Goal: Transaction & Acquisition: Obtain resource

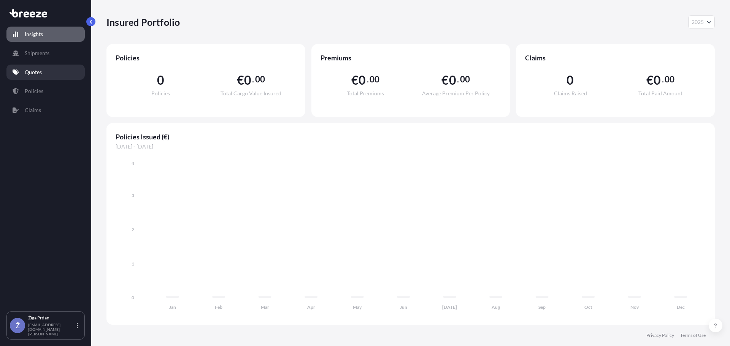
click at [39, 68] on p "Quotes" at bounding box center [33, 72] width 17 height 8
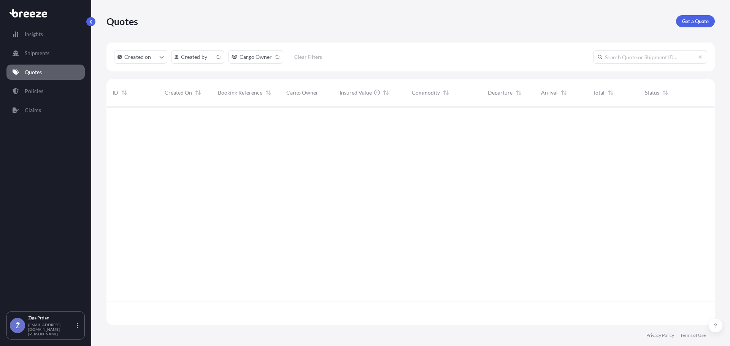
scroll to position [217, 603]
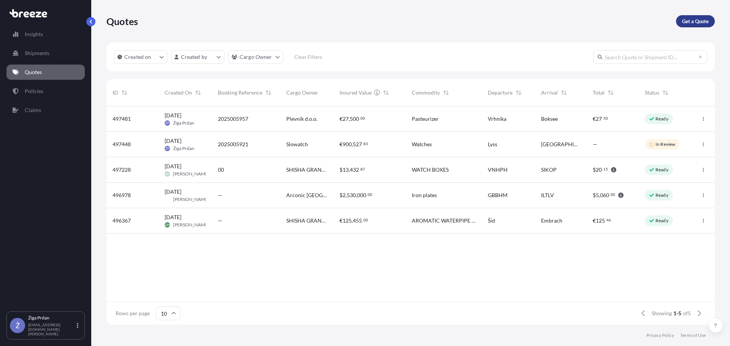
click at [687, 20] on p "Get a Quote" at bounding box center [695, 21] width 27 height 8
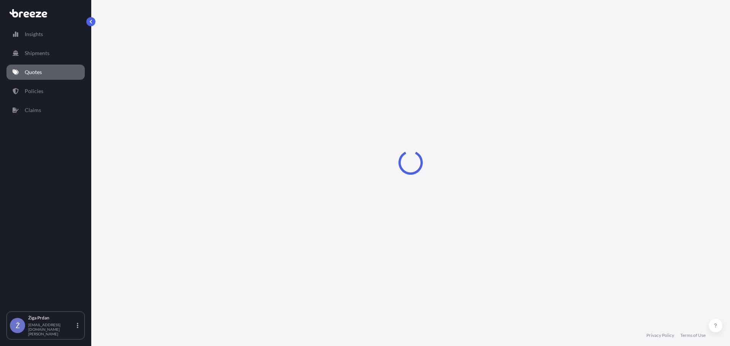
select select "Sea"
select select "1"
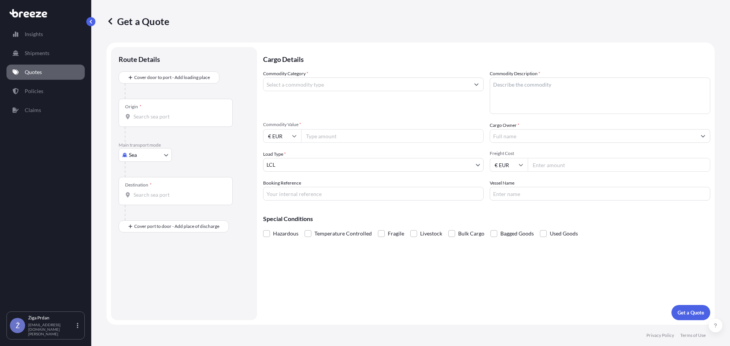
click at [137, 151] on body "Insights Shipments Quotes Policies Claims Ž Žiga Prdan [EMAIL_ADDRESS][DOMAIN_N…" at bounding box center [365, 173] width 730 height 346
click at [140, 186] on span "Air" at bounding box center [137, 189] width 8 height 8
click at [148, 162] on body "Insights Shipments Quotes Policies Claims Ž Žiga Prdan [EMAIL_ADDRESS][DOMAIN_N…" at bounding box center [365, 173] width 730 height 346
click at [143, 203] on span "Road" at bounding box center [139, 205] width 12 height 8
select select "Road"
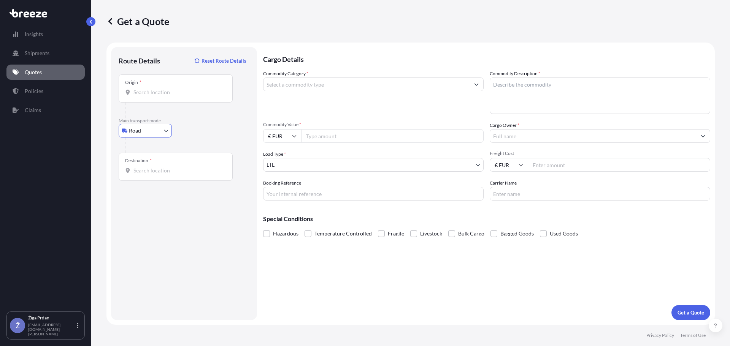
click at [146, 94] on input "Origin *" at bounding box center [178, 93] width 90 height 8
type input "[GEOGRAPHIC_DATA], [GEOGRAPHIC_DATA]"
click at [186, 177] on div "Destination *" at bounding box center [176, 167] width 114 height 28
click at [186, 175] on input "Destination *" at bounding box center [178, 171] width 90 height 8
type input "[GEOGRAPHIC_DATA], [GEOGRAPHIC_DATA]"
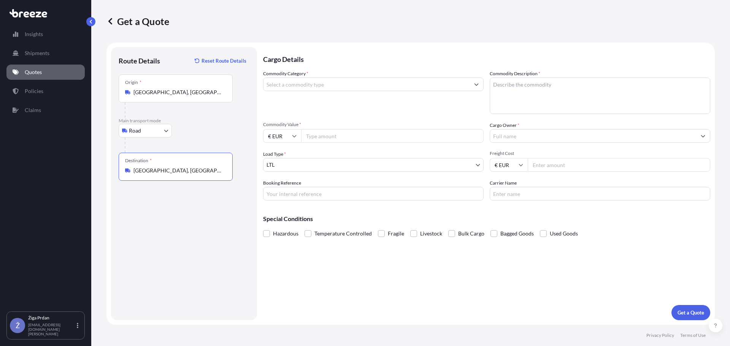
click at [284, 81] on input "Commodity Category *" at bounding box center [366, 85] width 206 height 14
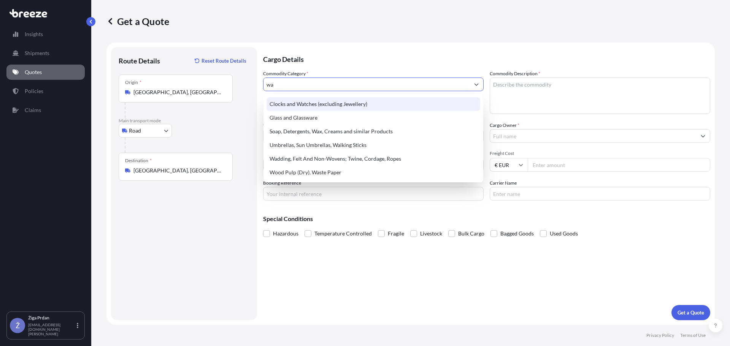
click at [315, 103] on div "Clocks and Watches (excluding Jewellery)" at bounding box center [374, 104] width 214 height 14
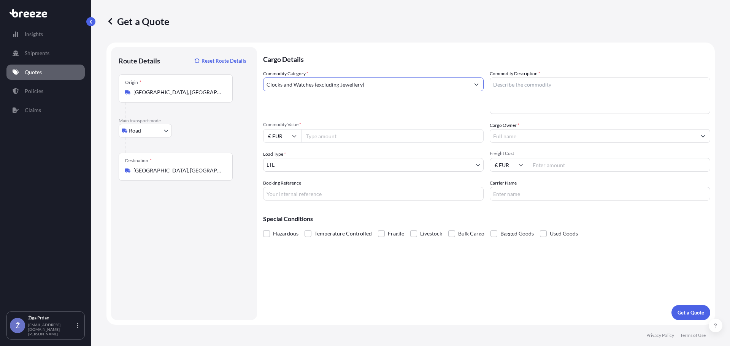
type input "Clocks and Watches (excluding Jewellery)"
click at [511, 86] on textarea "Commodity Description *" at bounding box center [600, 96] width 221 height 36
type textarea "Watches"
click at [369, 127] on span "Commodity Value *" at bounding box center [373, 125] width 221 height 6
click at [369, 129] on input "Commodity Value *" at bounding box center [392, 136] width 182 height 14
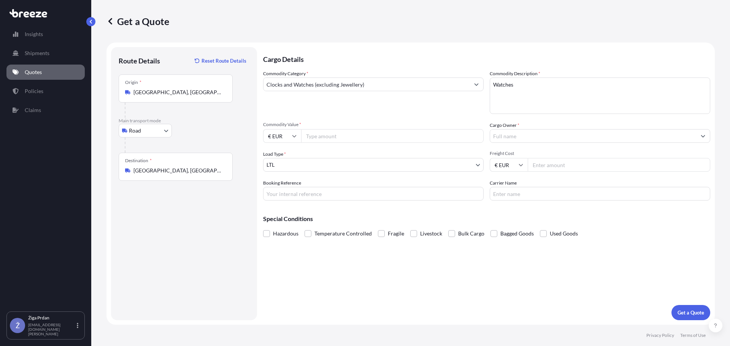
click at [368, 135] on input "Commodity Value *" at bounding box center [392, 136] width 182 height 14
type input "186718.77"
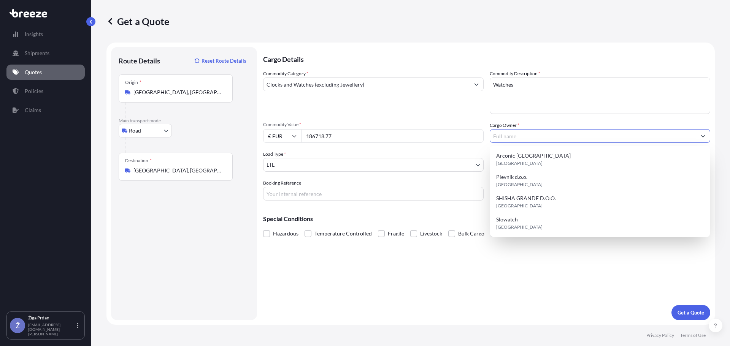
click at [501, 136] on input "Cargo Owner *" at bounding box center [593, 136] width 206 height 14
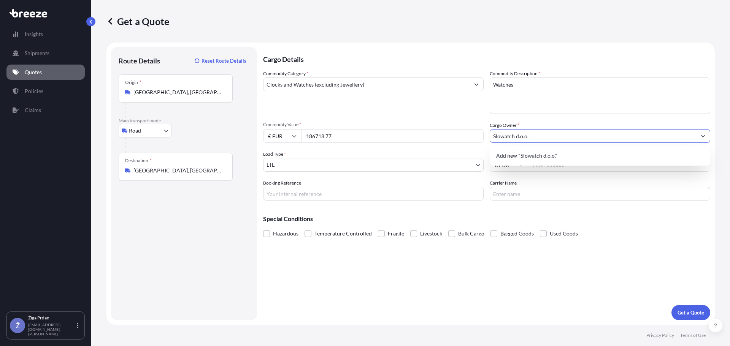
type input "Slowatch d.o.o."
click at [540, 159] on span "Add new "Slowatch d.o.o. "" at bounding box center [527, 156] width 63 height 8
click at [587, 133] on input "Slowatch d.o.o." at bounding box center [593, 136] width 206 height 14
click at [702, 136] on icon "Show suggestions" at bounding box center [703, 136] width 5 height 5
drag, startPoint x: 575, startPoint y: 133, endPoint x: 382, endPoint y: 141, distance: 193.3
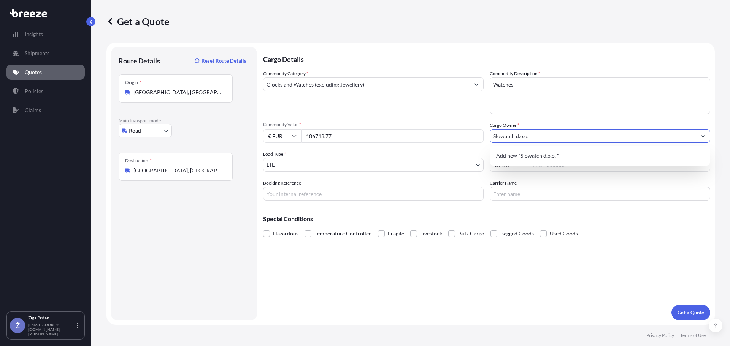
click at [370, 143] on div "Commodity Category * Clocks and Watches (excluding Jewellery) Commodity Descrip…" at bounding box center [486, 135] width 447 height 131
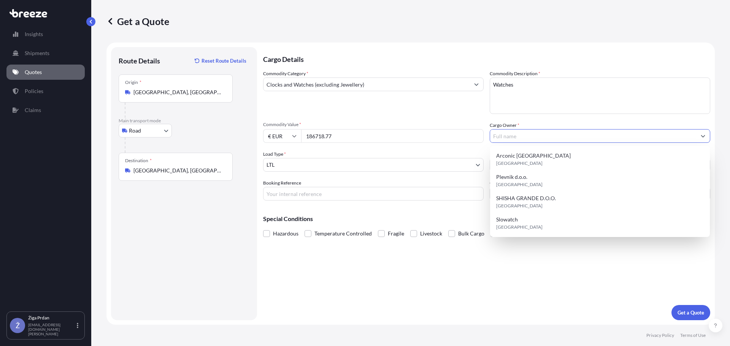
click at [510, 131] on input "Cargo Owner *" at bounding box center [593, 136] width 206 height 14
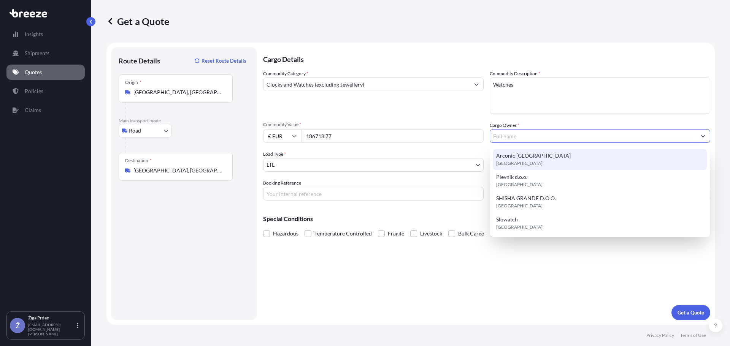
click at [528, 137] on input "Cargo Owner *" at bounding box center [593, 136] width 206 height 14
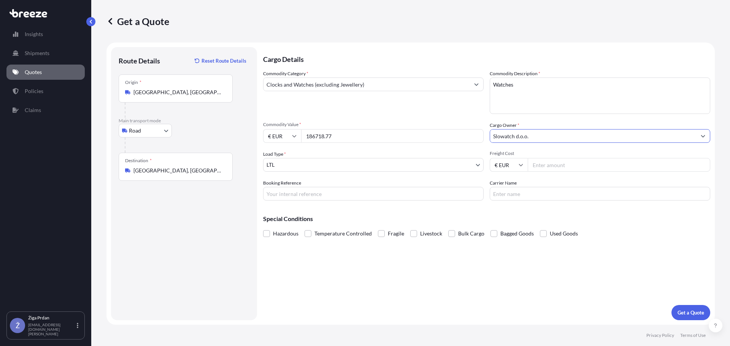
type input "Slowatch d.o.o."
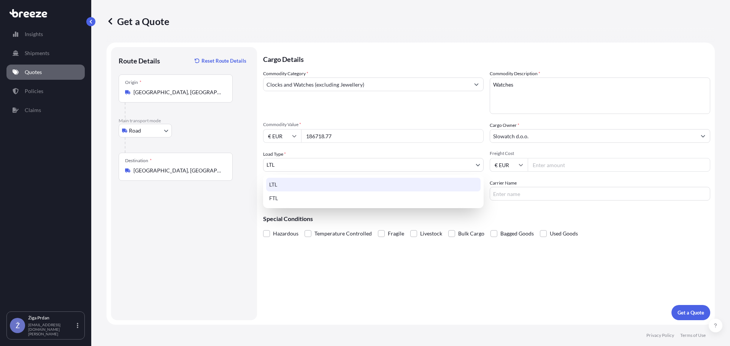
click at [338, 162] on body "0 options available. 1 option available. 0 options available. 1 option availabl…" at bounding box center [365, 173] width 730 height 346
click at [322, 186] on div "LTL" at bounding box center [373, 185] width 214 height 14
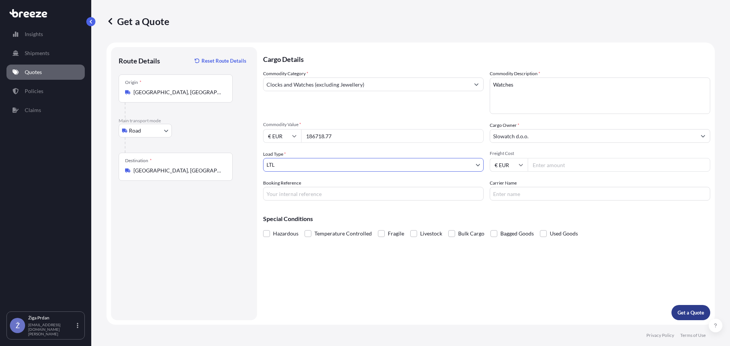
click at [690, 307] on button "Get a Quote" at bounding box center [690, 312] width 39 height 15
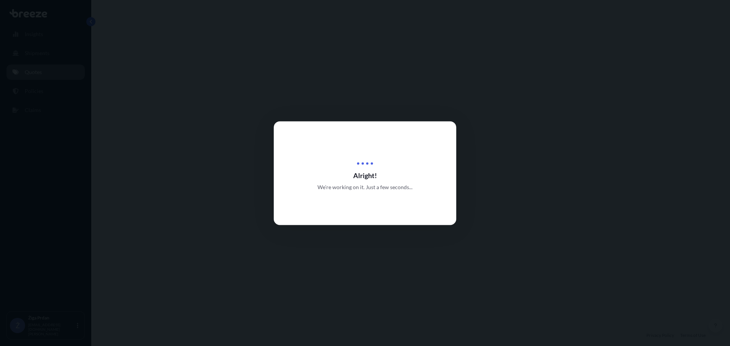
select select "Road"
select select "1"
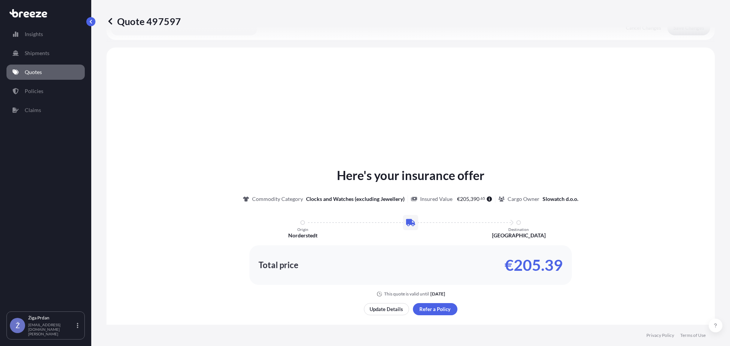
scroll to position [229, 0]
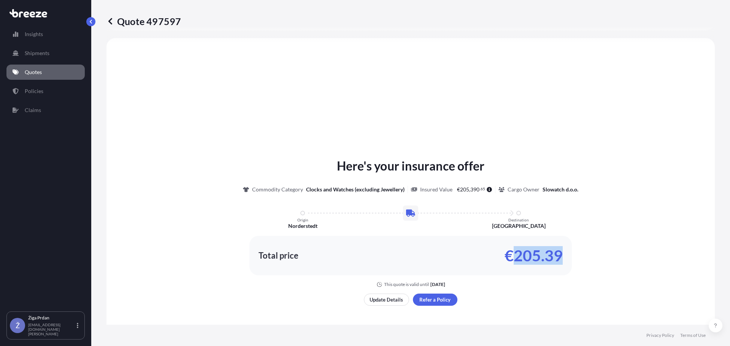
drag, startPoint x: 508, startPoint y: 256, endPoint x: 560, endPoint y: 255, distance: 52.1
click at [560, 255] on p "€205.39" at bounding box center [534, 256] width 58 height 12
click at [560, 254] on p "€205.39" at bounding box center [534, 256] width 58 height 12
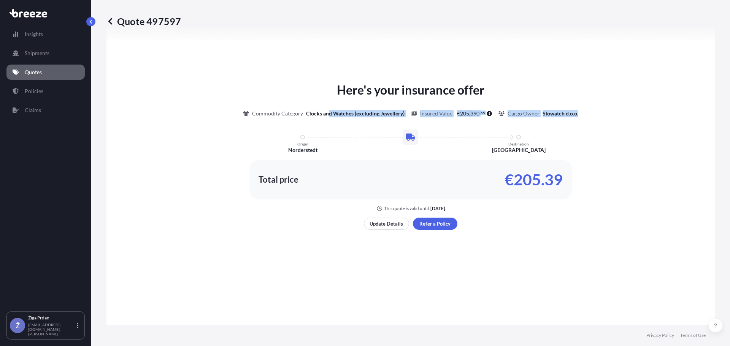
drag, startPoint x: 575, startPoint y: 113, endPoint x: 326, endPoint y: 116, distance: 248.6
click at [326, 116] on div "Here's your insurance offer Commodity Category Clocks and Watches (excluding Je…" at bounding box center [410, 146] width 587 height 131
click at [513, 240] on div "Here's your insurance offer Commodity Category Clocks and Watches (excluding Je…" at bounding box center [410, 156] width 587 height 366
